Goal: Navigation & Orientation: Find specific page/section

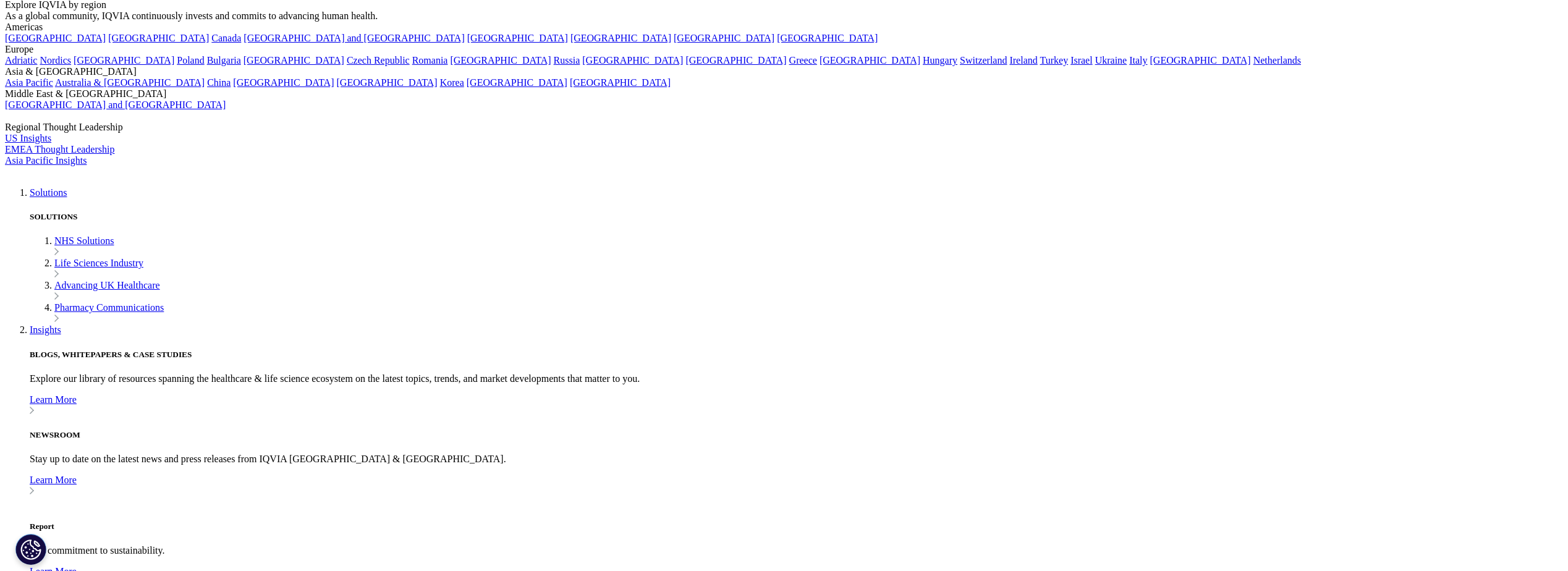
scroll to position [114, 0]
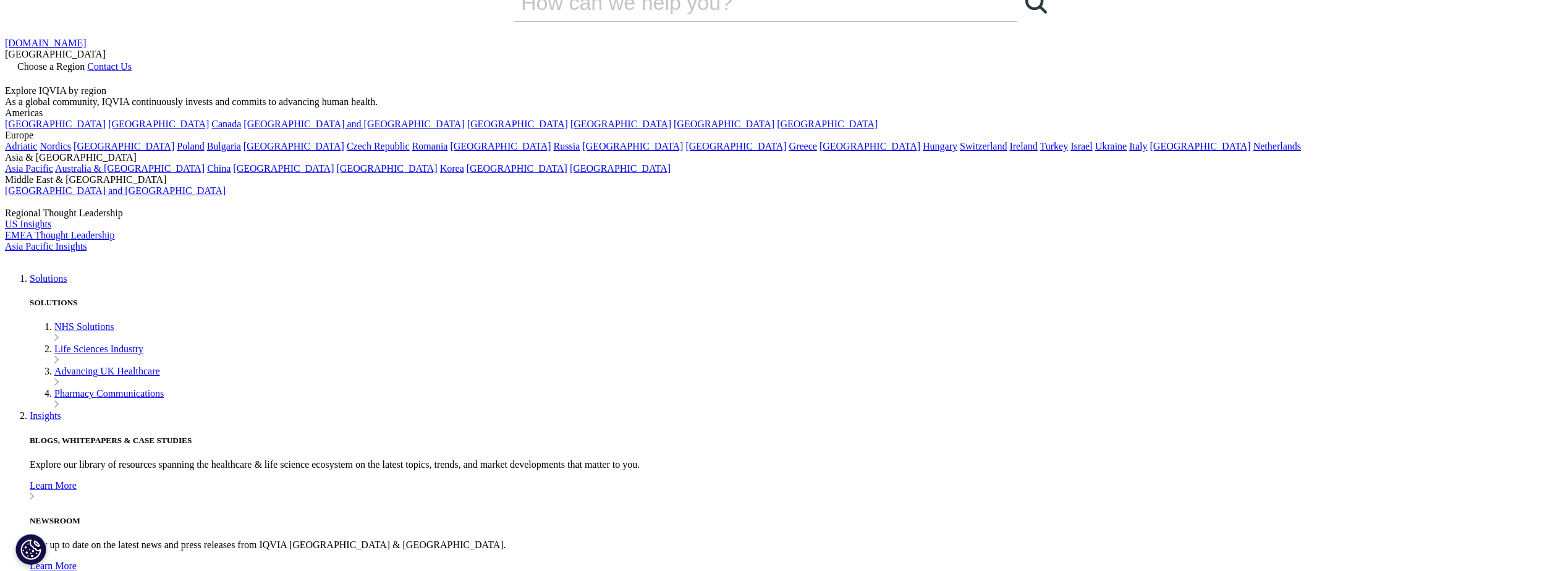
scroll to position [27, 0]
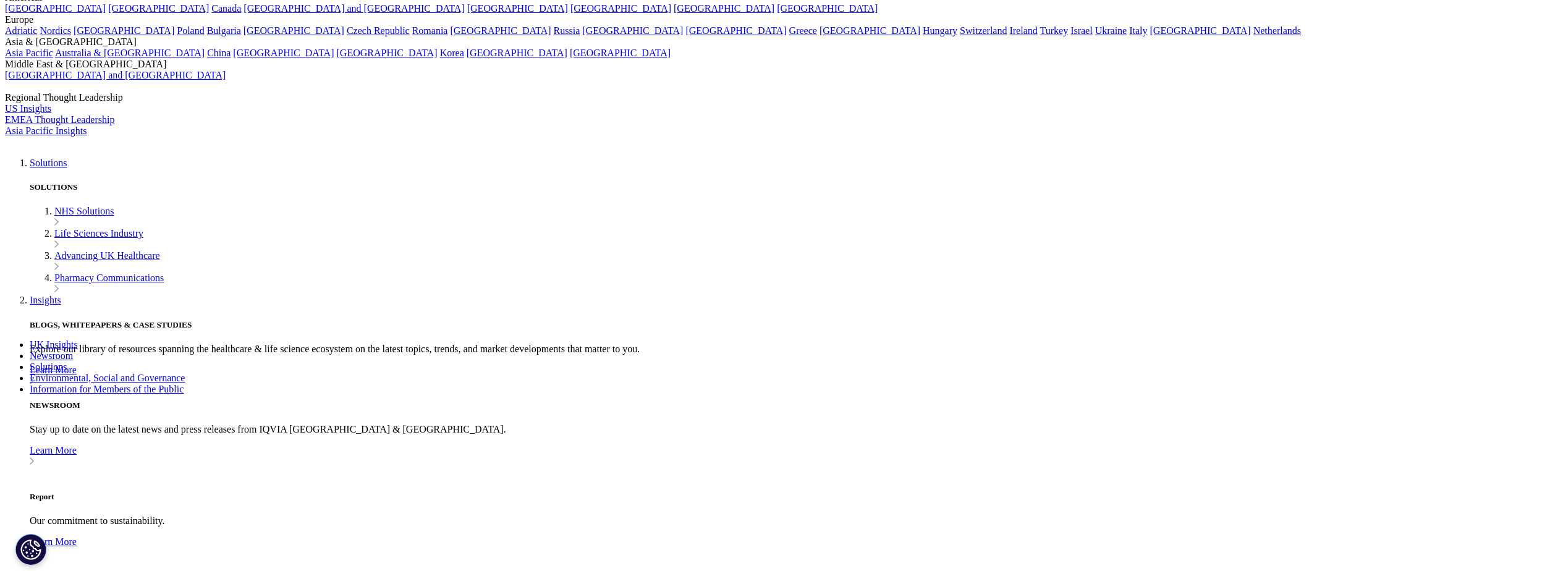
scroll to position [145, 0]
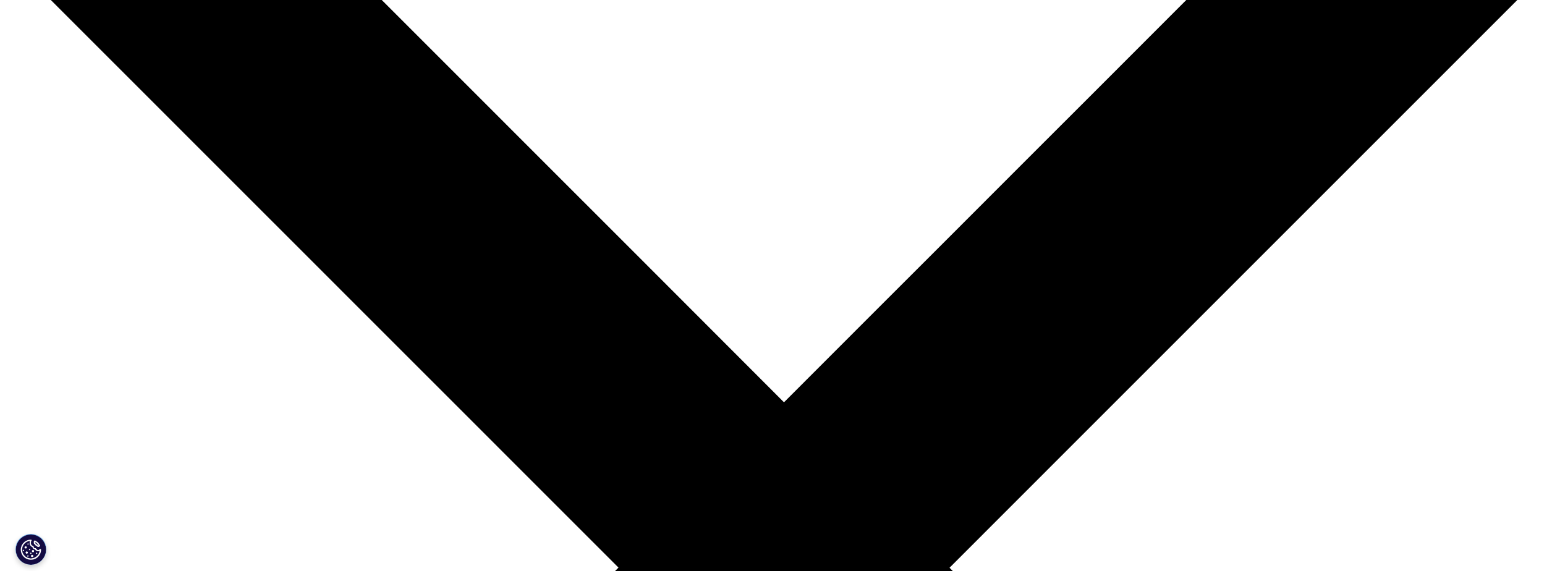
scroll to position [230, 0]
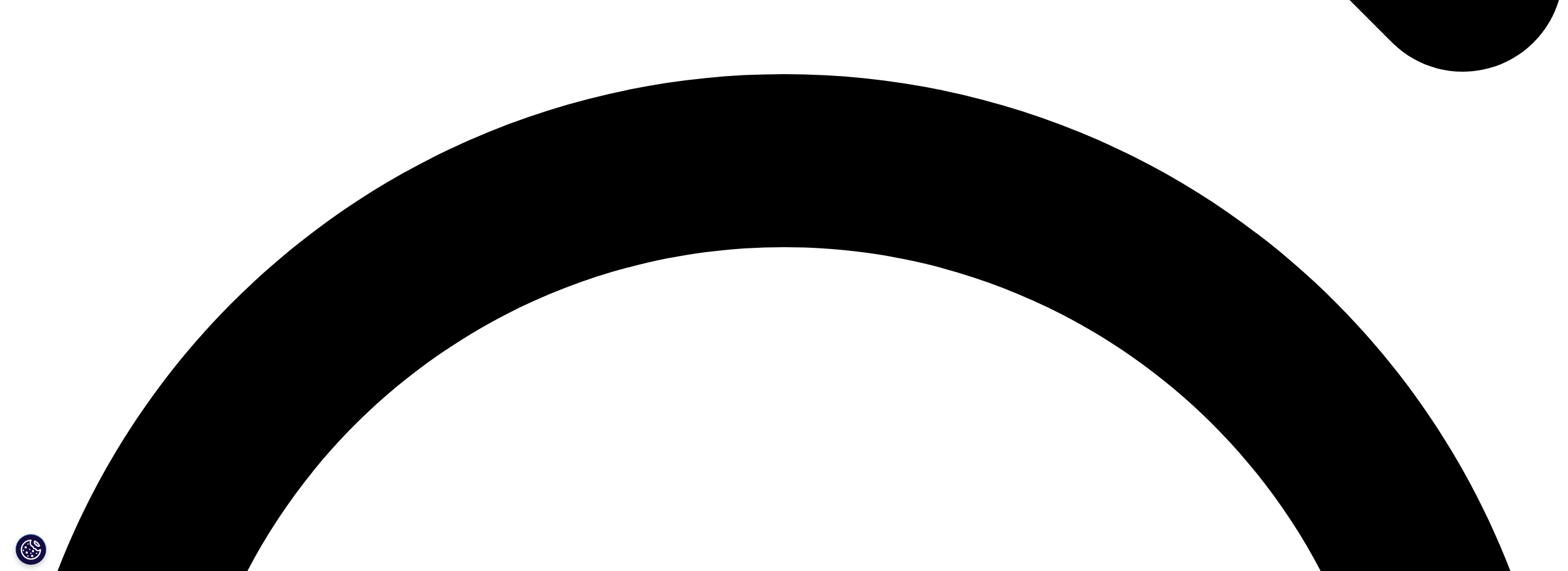
scroll to position [3115, 0]
